Goal: Information Seeking & Learning: Learn about a topic

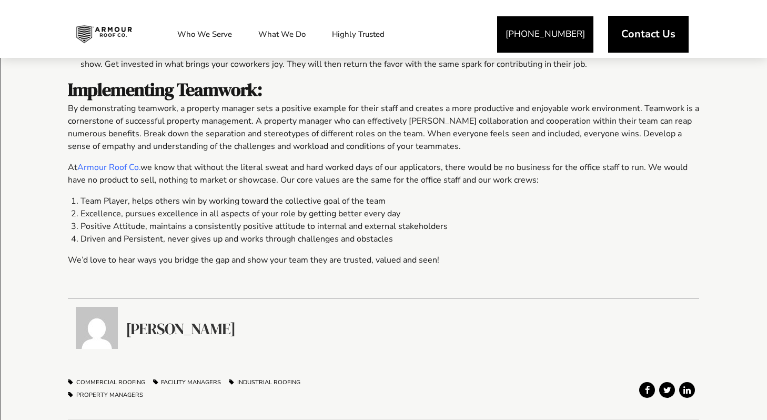
scroll to position [1137, 0]
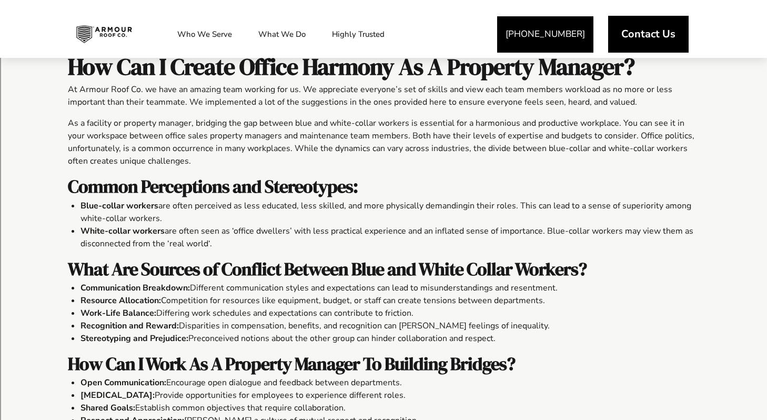
scroll to position [233, 0]
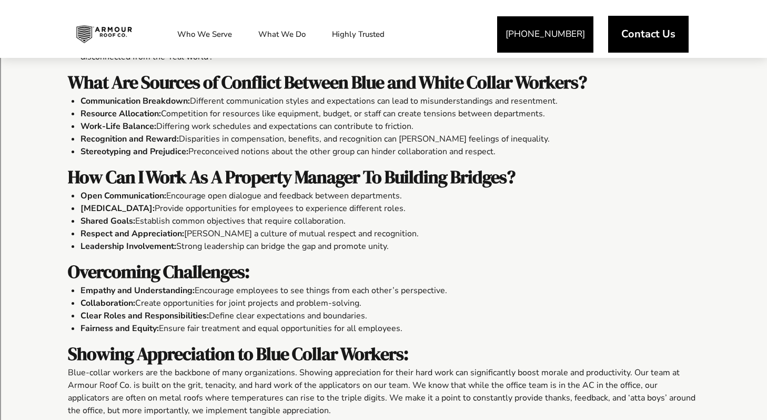
scroll to position [395, 0]
